Goal: Check status: Check status

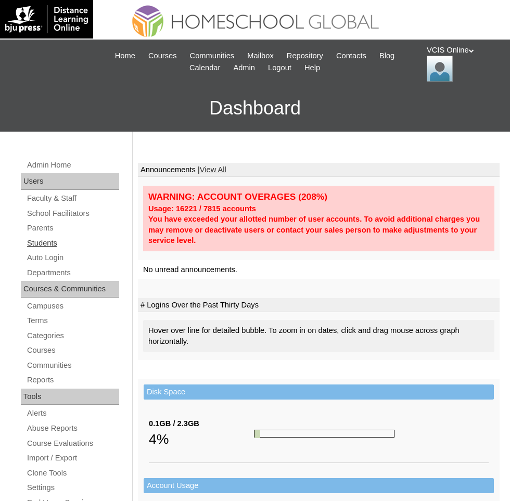
click at [54, 238] on link "Students" at bounding box center [72, 243] width 93 height 13
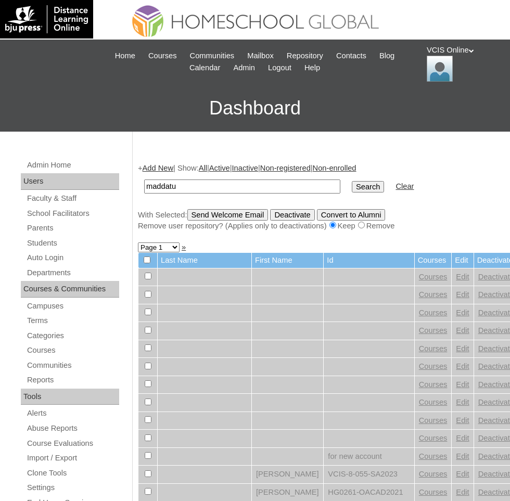
type input "maddatu"
click at [352, 181] on input "Search" at bounding box center [368, 186] width 32 height 11
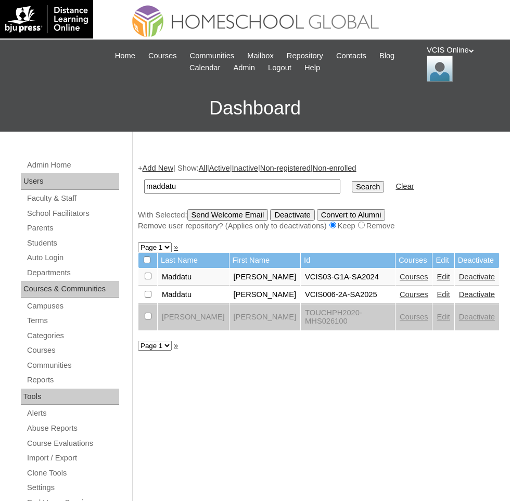
click at [413, 299] on link "Courses" at bounding box center [414, 295] width 29 height 8
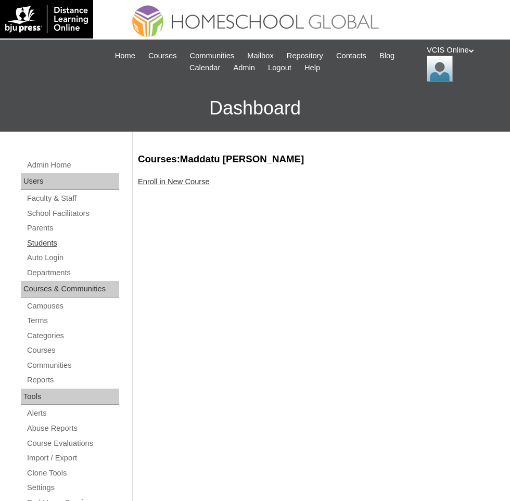
click at [56, 238] on link "Students" at bounding box center [72, 243] width 93 height 13
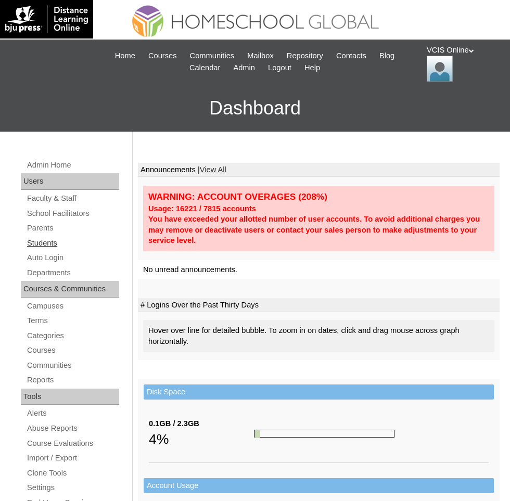
click at [46, 242] on link "Students" at bounding box center [72, 243] width 93 height 13
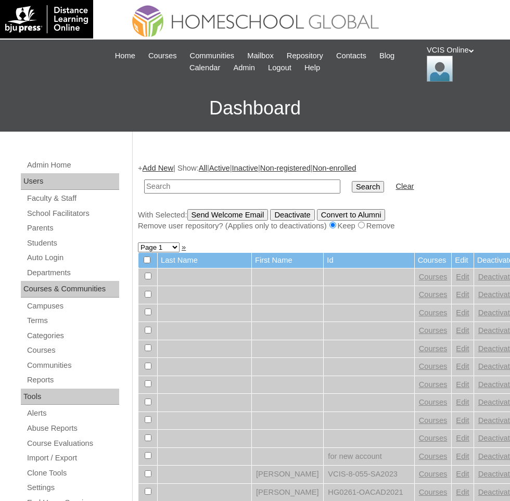
paste input "VCIS005-2A-PA2025"
type input "VCIS005-2A-PA2025"
click at [352, 181] on input "Search" at bounding box center [368, 186] width 32 height 11
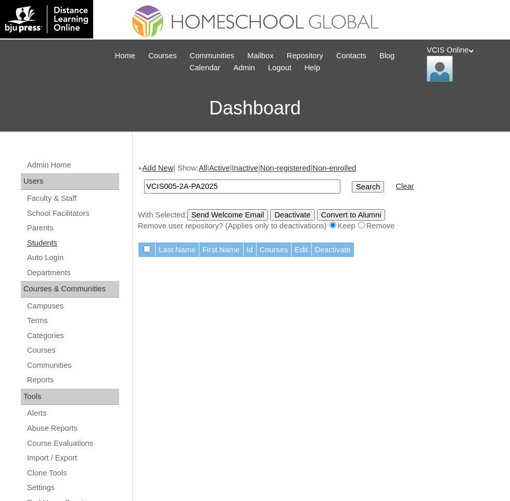
click at [56, 241] on link "Students" at bounding box center [72, 243] width 93 height 13
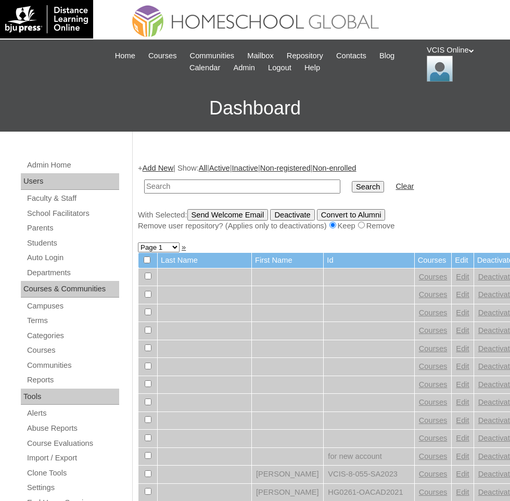
paste input "VCIS005-2A-PA2025"
type input "VCIS005-2A-PA2025"
click at [352, 181] on input "Search" at bounding box center [368, 186] width 32 height 11
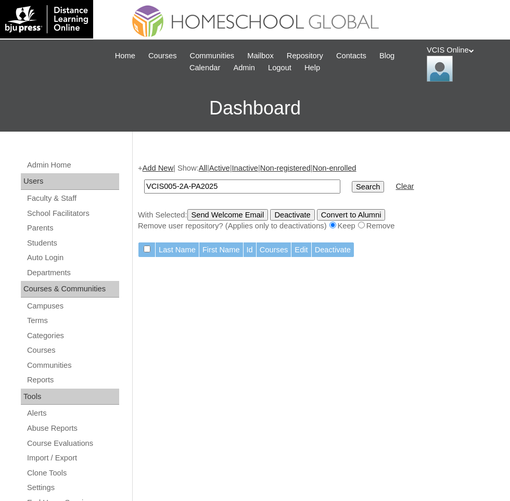
paste input "S"
type input "VCIS005-2A-SA2025"
click at [352, 181] on input "Search" at bounding box center [368, 186] width 32 height 11
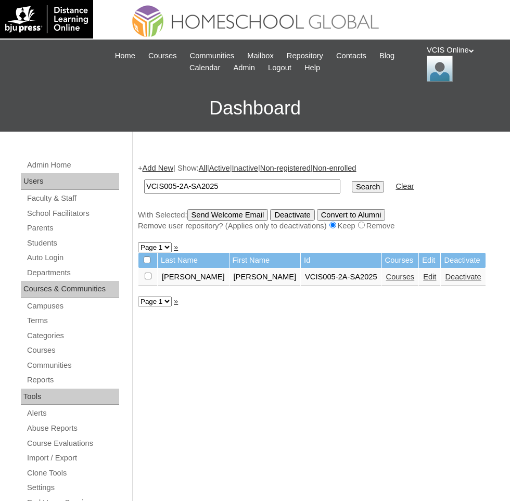
click at [386, 280] on link "Courses" at bounding box center [400, 277] width 29 height 8
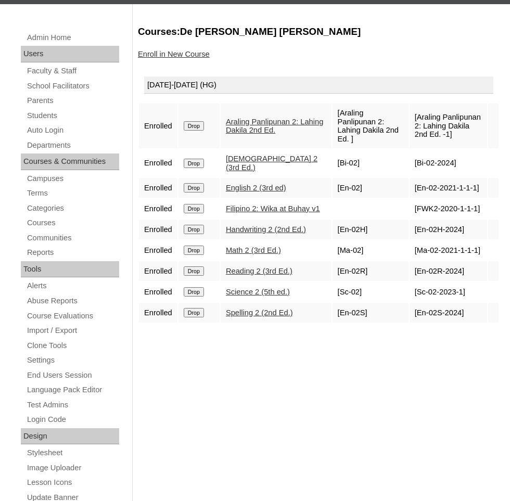
scroll to position [132, 0]
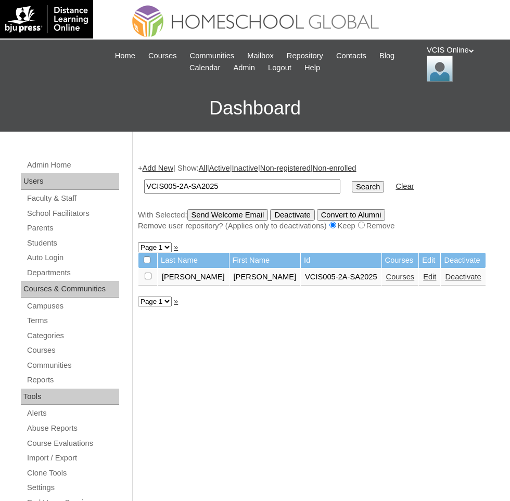
paste input "4"
type input "VCIS004-2A-SA2025"
click at [352, 181] on input "Search" at bounding box center [368, 186] width 32 height 11
click at [386, 278] on link "Courses" at bounding box center [400, 277] width 29 height 8
drag, startPoint x: 266, startPoint y: 187, endPoint x: 54, endPoint y: 170, distance: 212.6
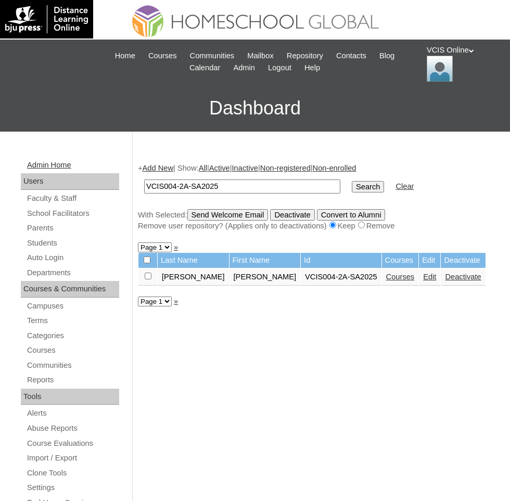
click at [57, 170] on div "Admin Home Users Faculty & Staff School Facilitators Parents Students Auto Logi…" at bounding box center [255, 491] width 510 height 718
paste input "3"
type input "VCIS003-2A-SA2025"
click at [352, 181] on input "Search" at bounding box center [368, 186] width 32 height 11
click at [404, 278] on link "Courses" at bounding box center [400, 277] width 29 height 8
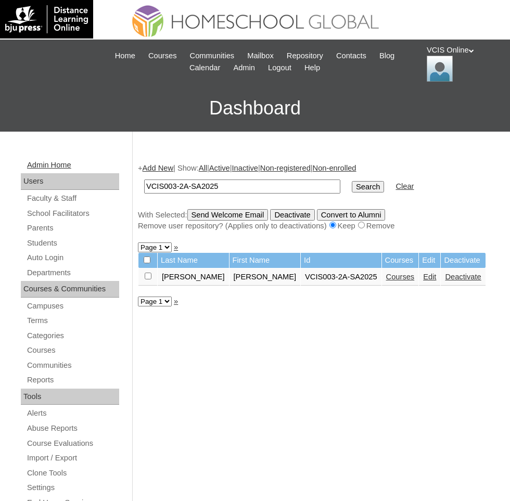
drag, startPoint x: 255, startPoint y: 185, endPoint x: 42, endPoint y: 158, distance: 214.7
click at [56, 162] on div "Admin Home Users Faculty & Staff School Facilitators Parents Students Auto Logi…" at bounding box center [255, 491] width 510 height 718
paste input "2"
type input "VCIS002-2A-SA2025"
click at [352, 181] on input "Search" at bounding box center [368, 186] width 32 height 11
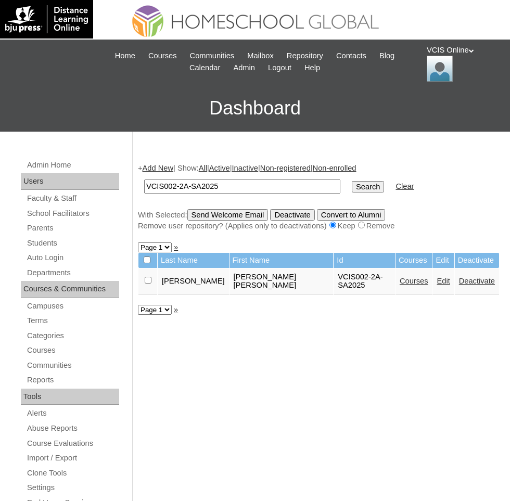
click at [400, 279] on link "Courses" at bounding box center [414, 281] width 29 height 8
click at [279, 184] on input "VCIS002-2A-SA2025" at bounding box center [242, 187] width 196 height 14
paste input "1"
type input "VCIS001-2A-SA2025"
click at [352, 181] on input "Search" at bounding box center [368, 186] width 32 height 11
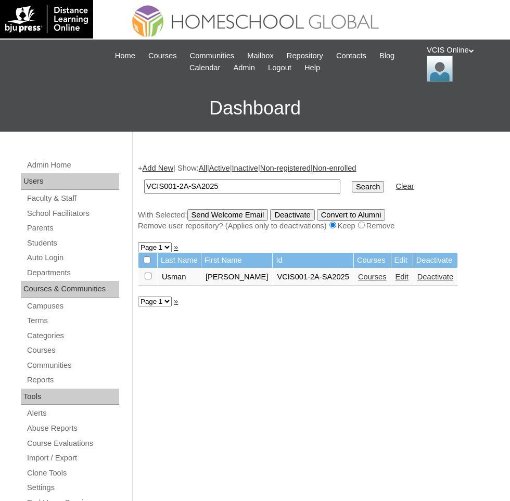
click at [379, 279] on link "Courses" at bounding box center [372, 277] width 29 height 8
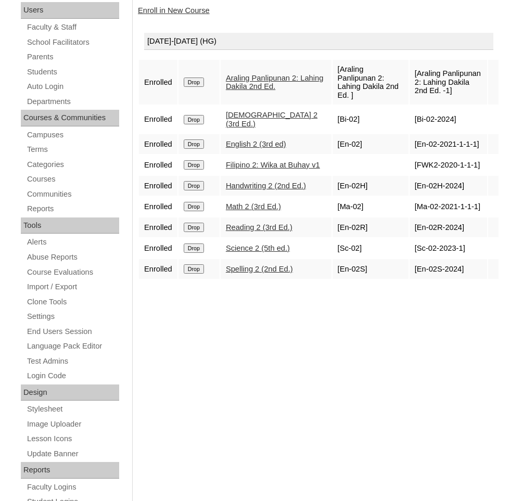
scroll to position [169, 0]
